Goal: Information Seeking & Learning: Learn about a topic

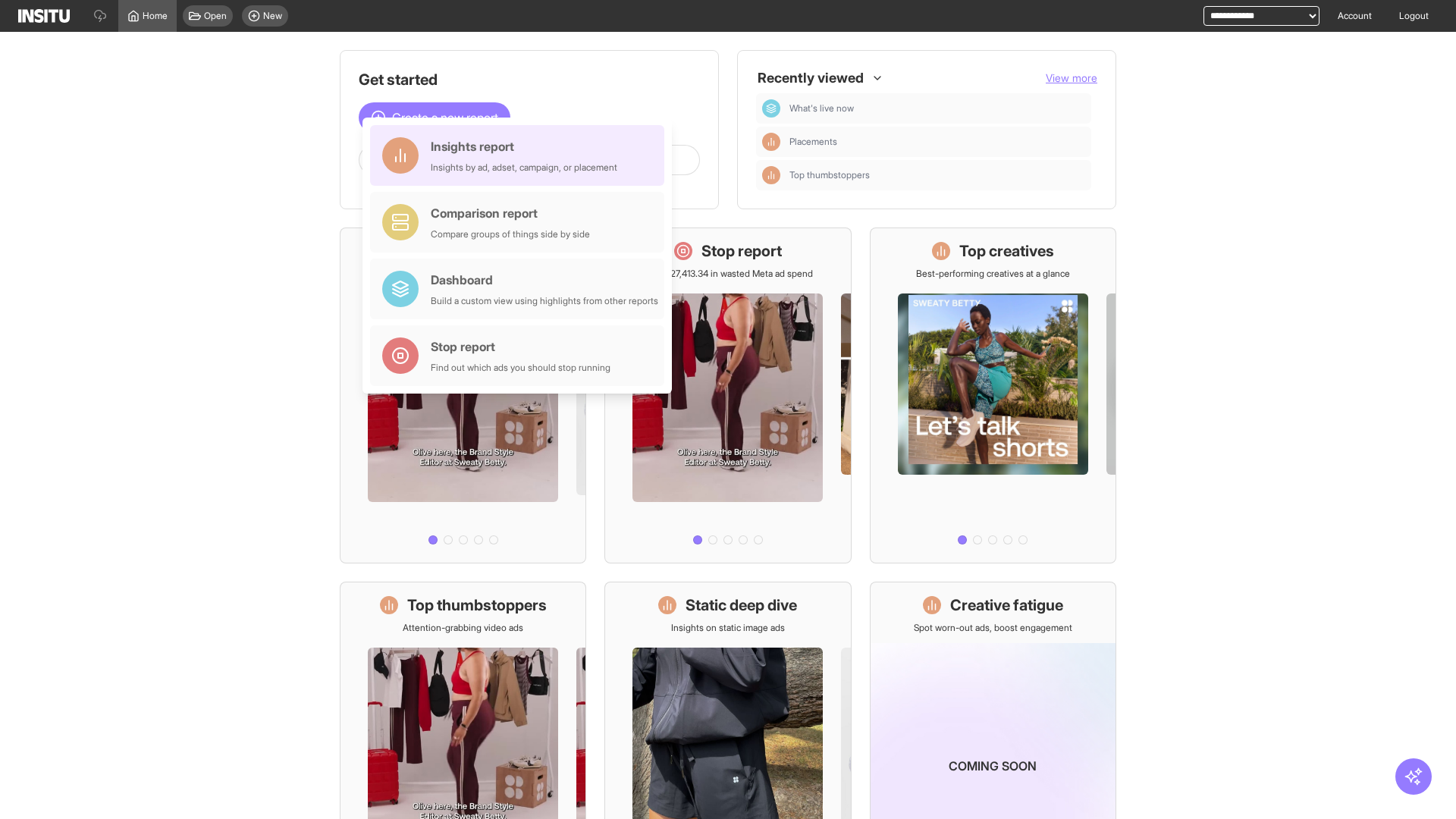
click at [521, 156] on div "Insights report Insights by ad, adset, campaign, or placement" at bounding box center [523, 156] width 186 height 37
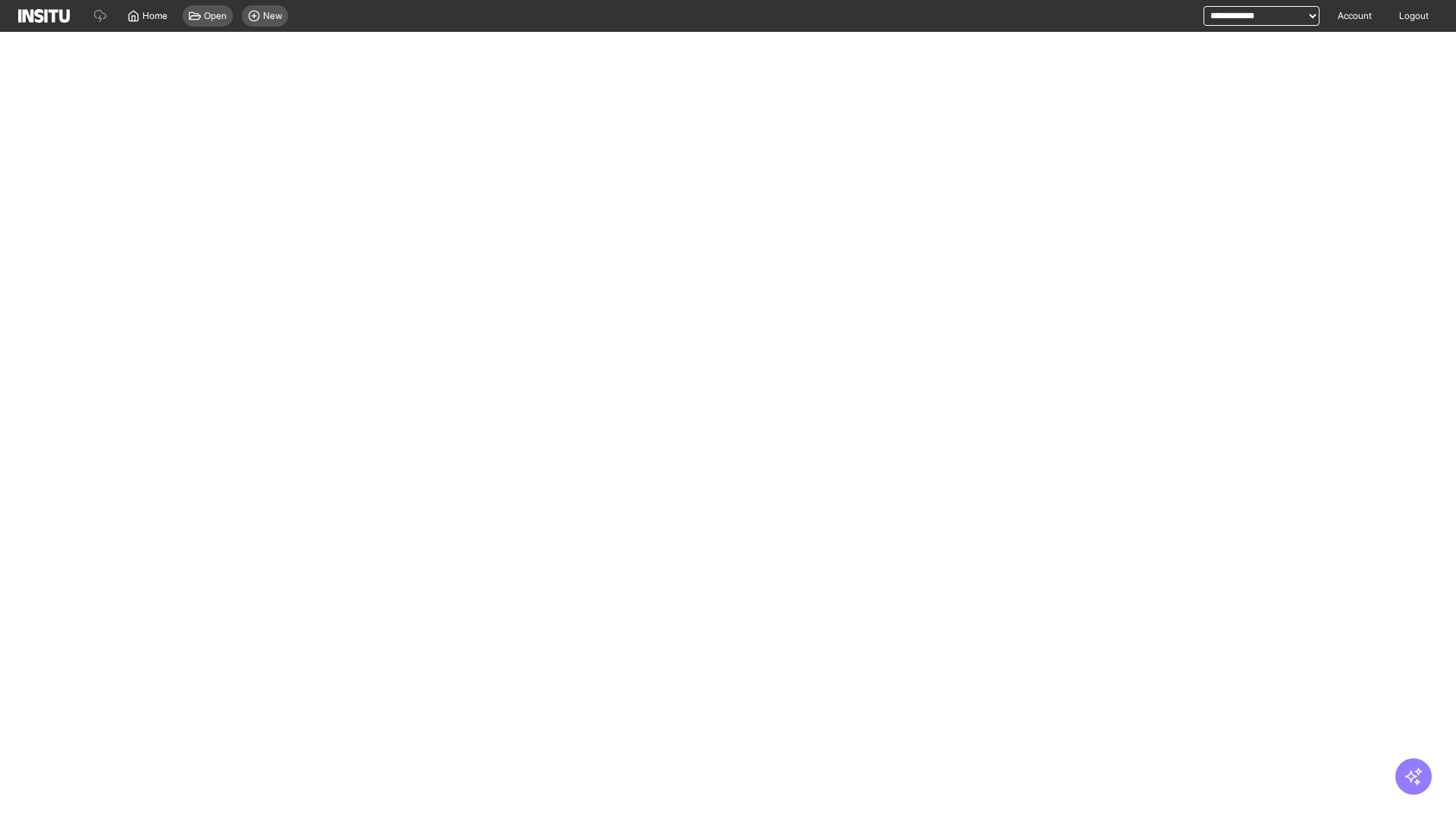
select select "**"
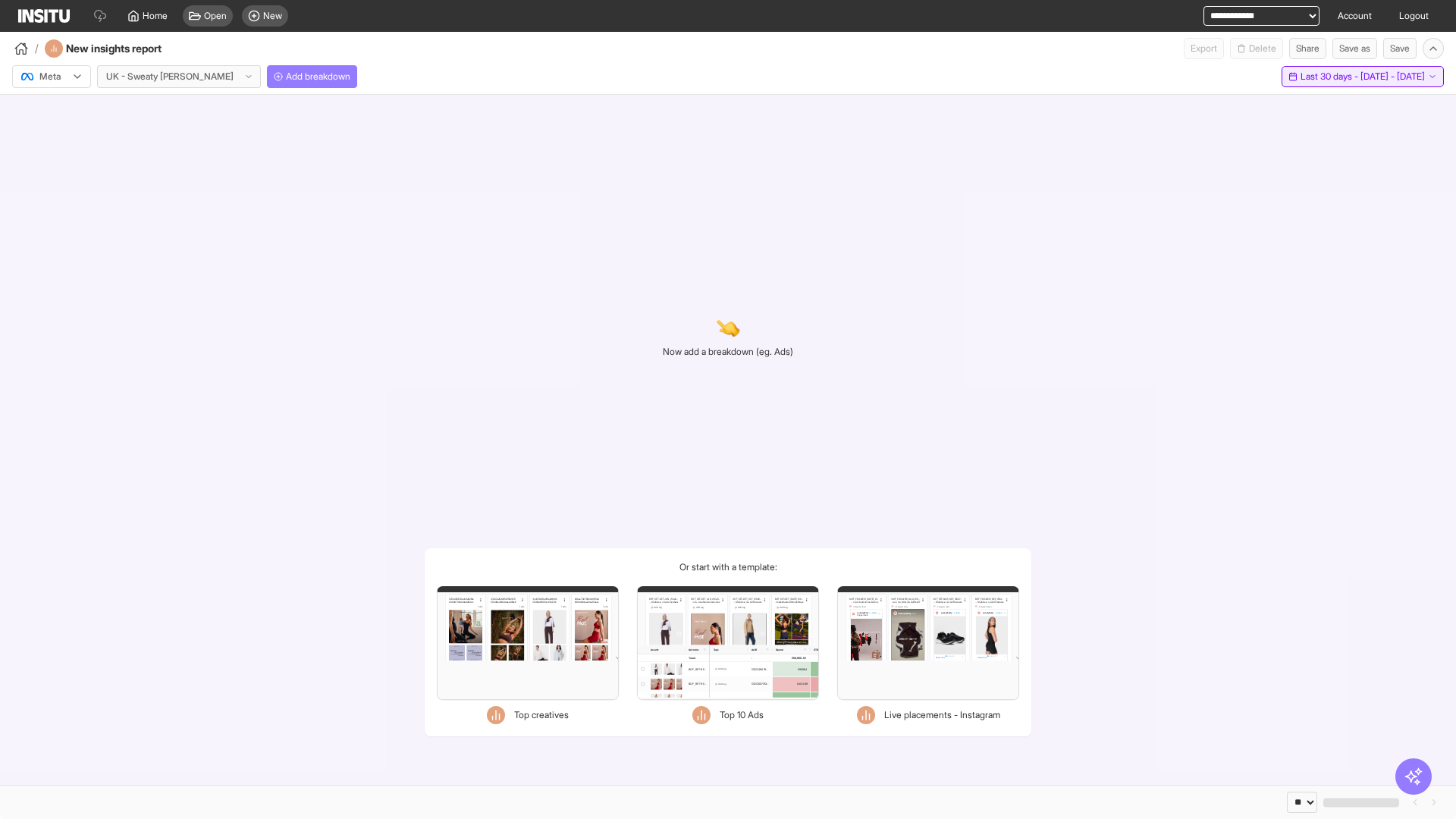
click at [1331, 77] on span "Last 30 days - [DATE] - [DATE]" at bounding box center [1362, 77] width 124 height 12
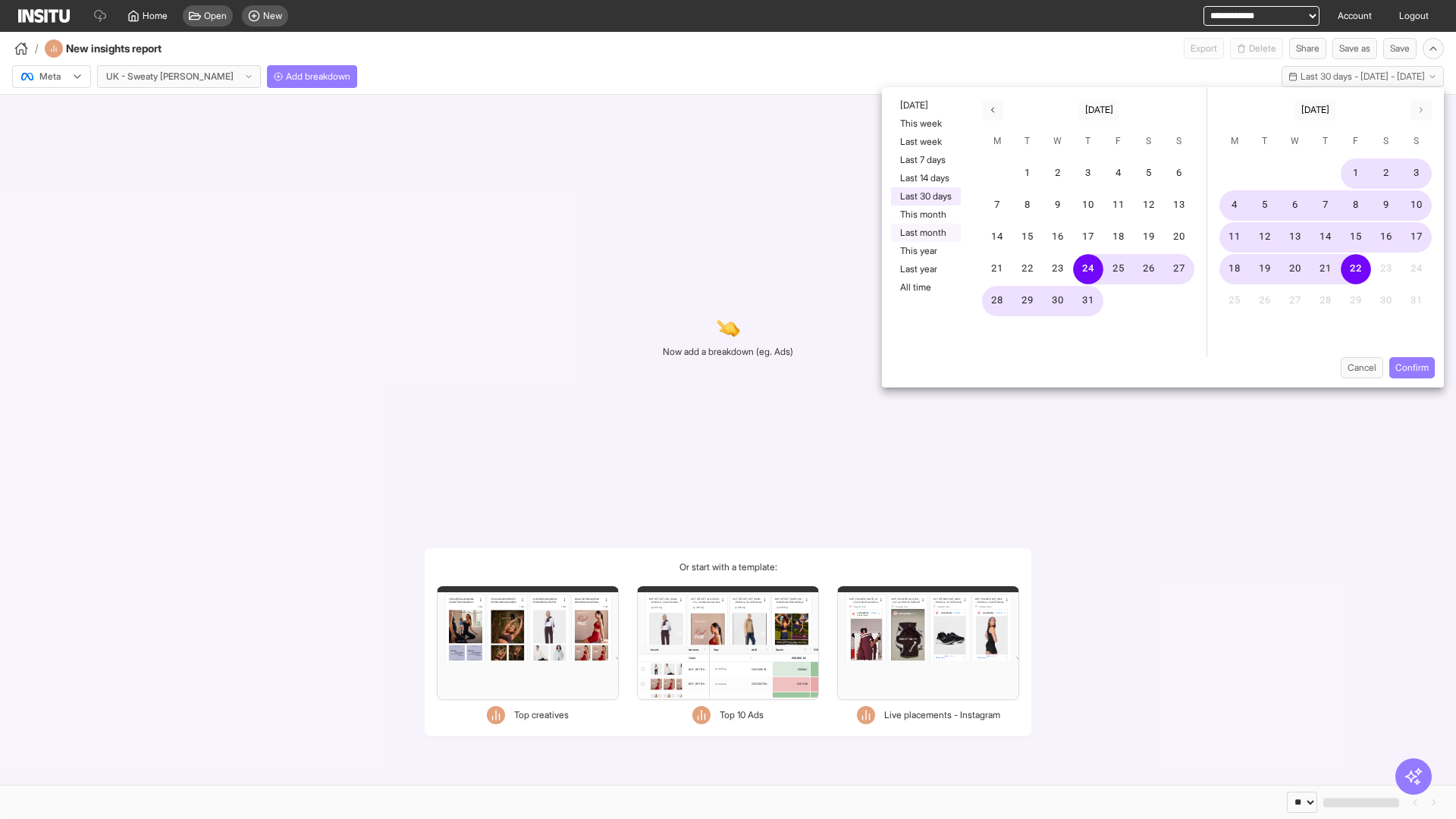
click at [925, 233] on button "Last month" at bounding box center [926, 233] width 70 height 18
